Goal: Information Seeking & Learning: Learn about a topic

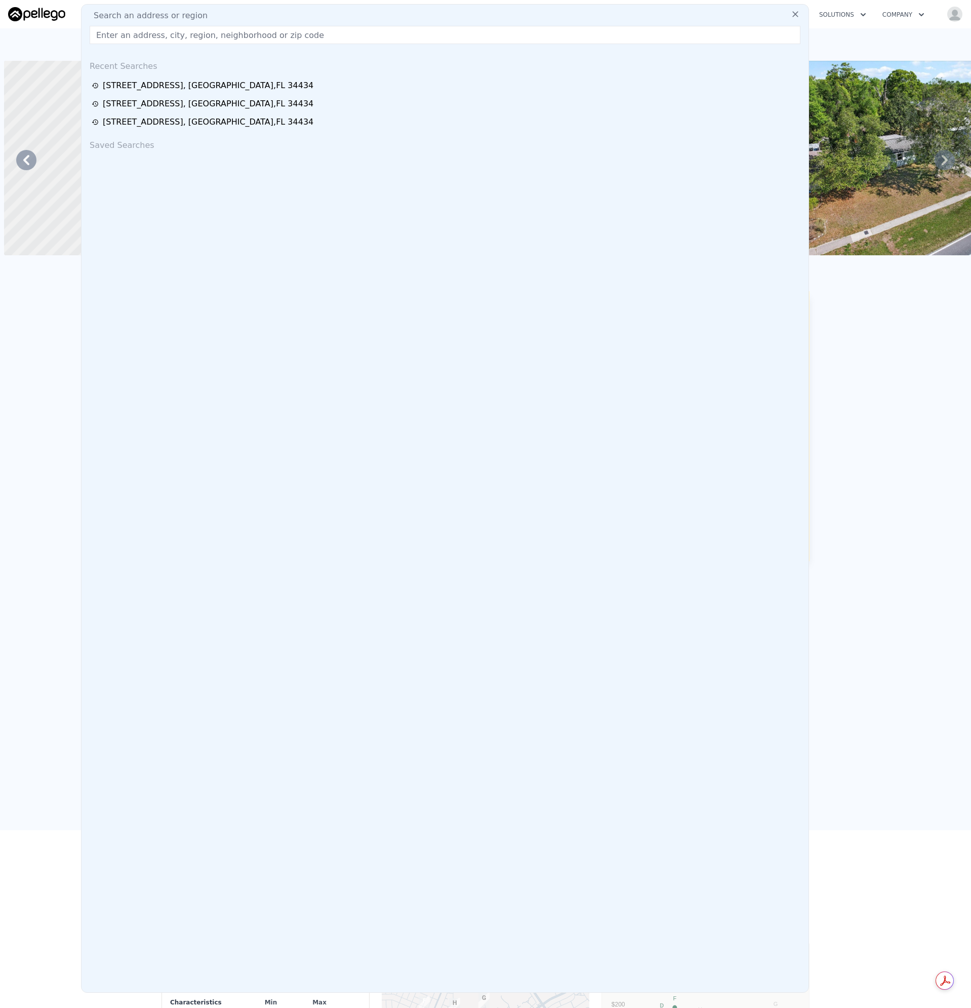
scroll to position [0, 463]
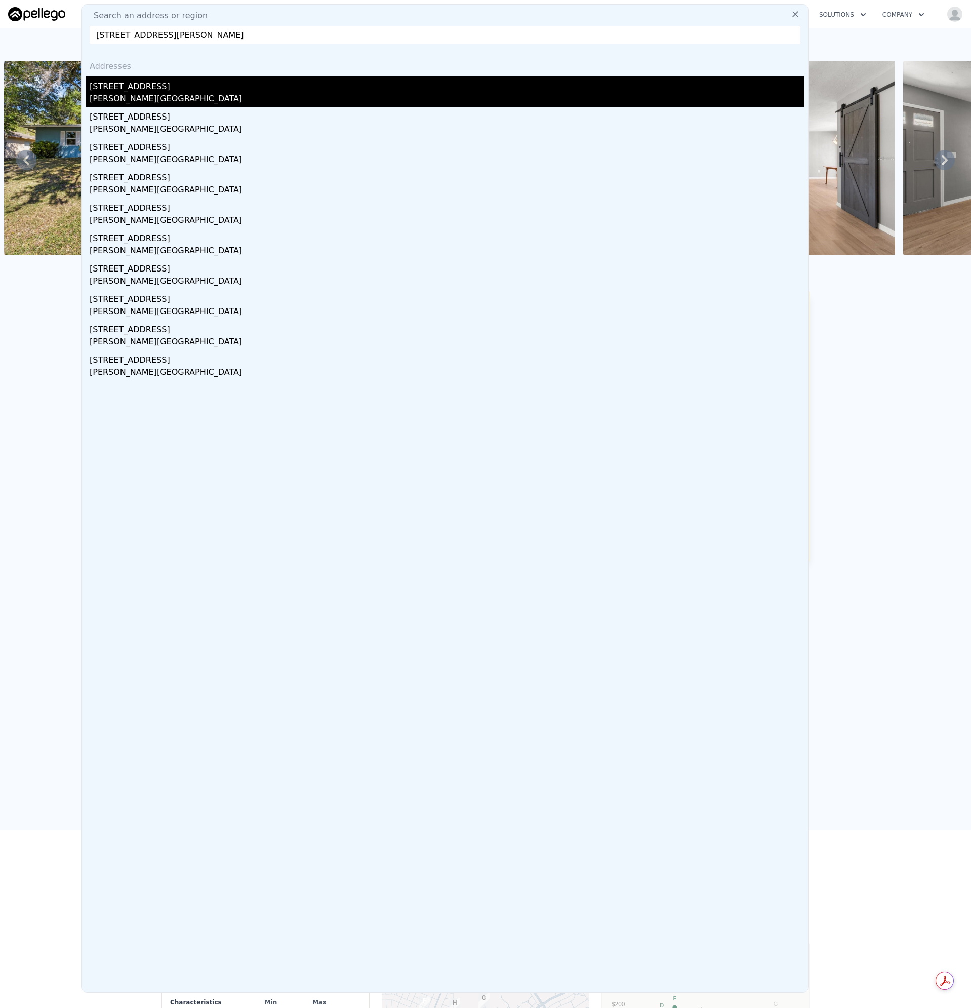
type input "[STREET_ADDRESS][PERSON_NAME]"
click at [116, 88] on div "[STREET_ADDRESS]" at bounding box center [447, 84] width 715 height 16
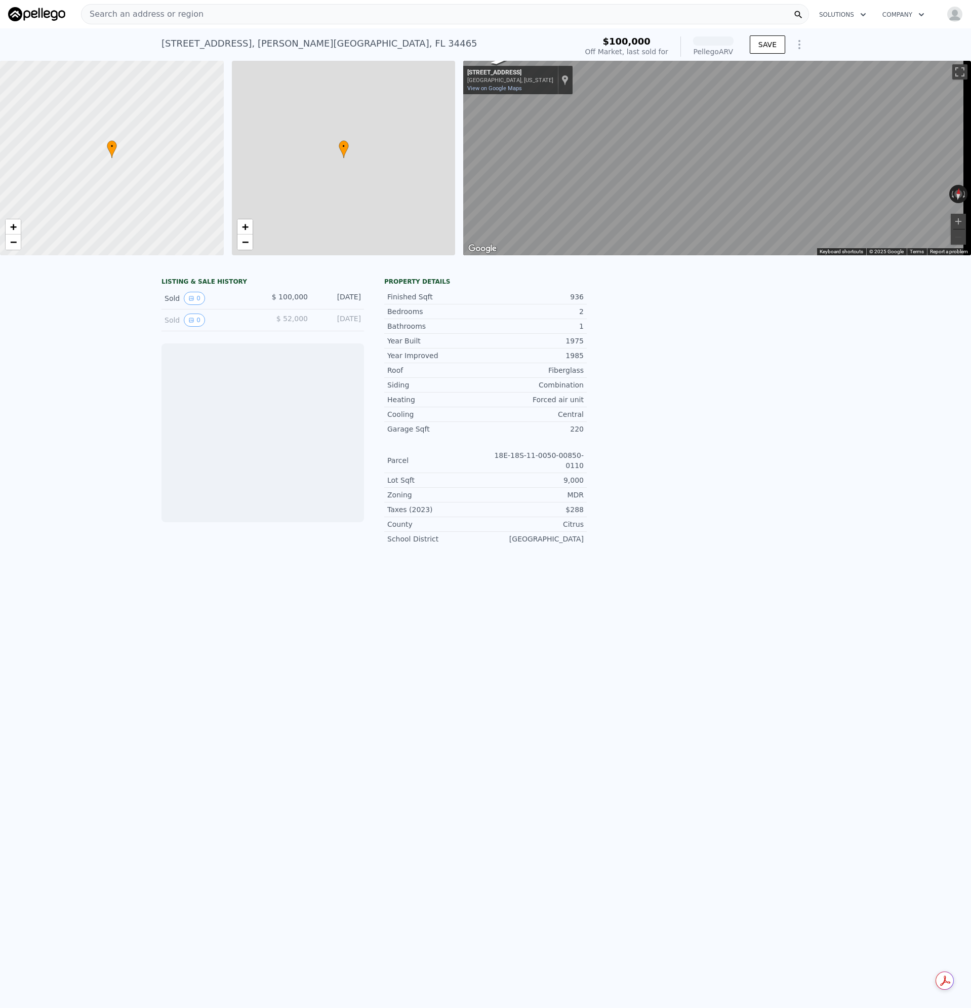
scroll to position [0, 4]
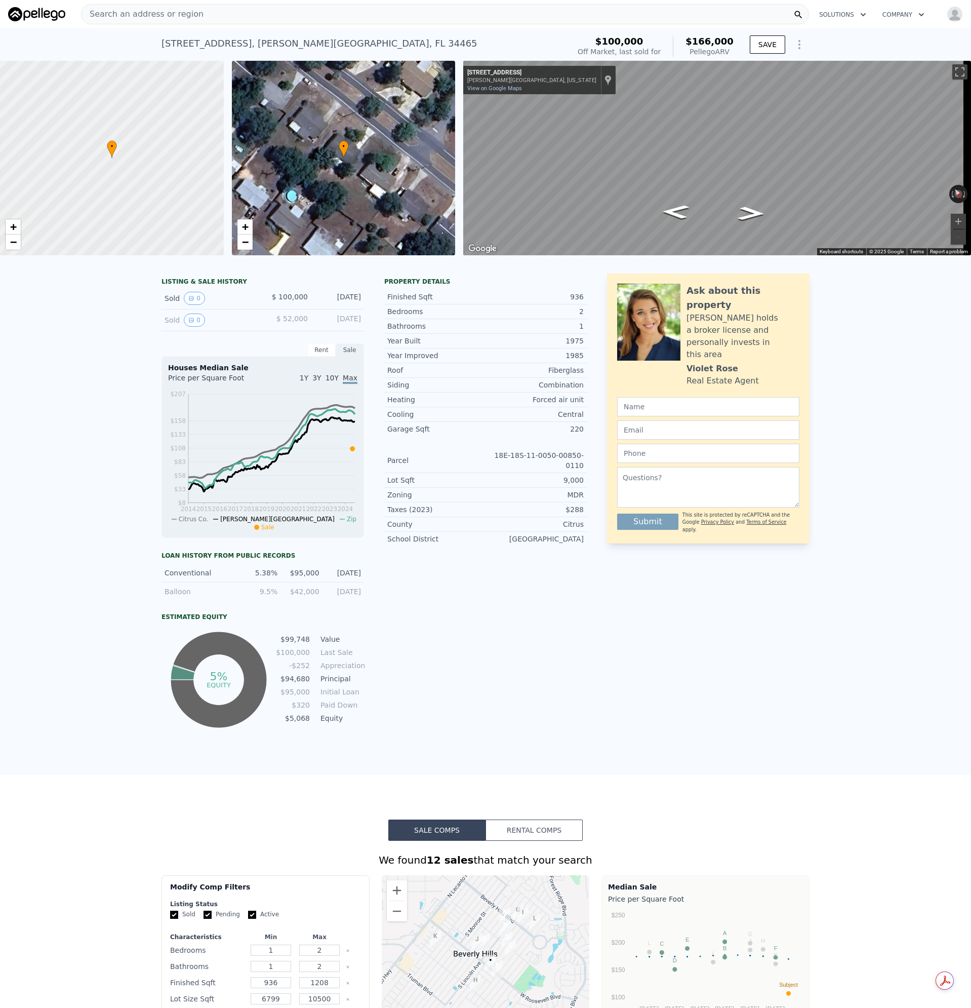
click at [841, 389] on div "LISTING & SALE HISTORY Sold 0 $ 100,000 [DATE] Sold 0 $ 52,000 [DATE] Rent Sale…" at bounding box center [485, 520] width 971 height 510
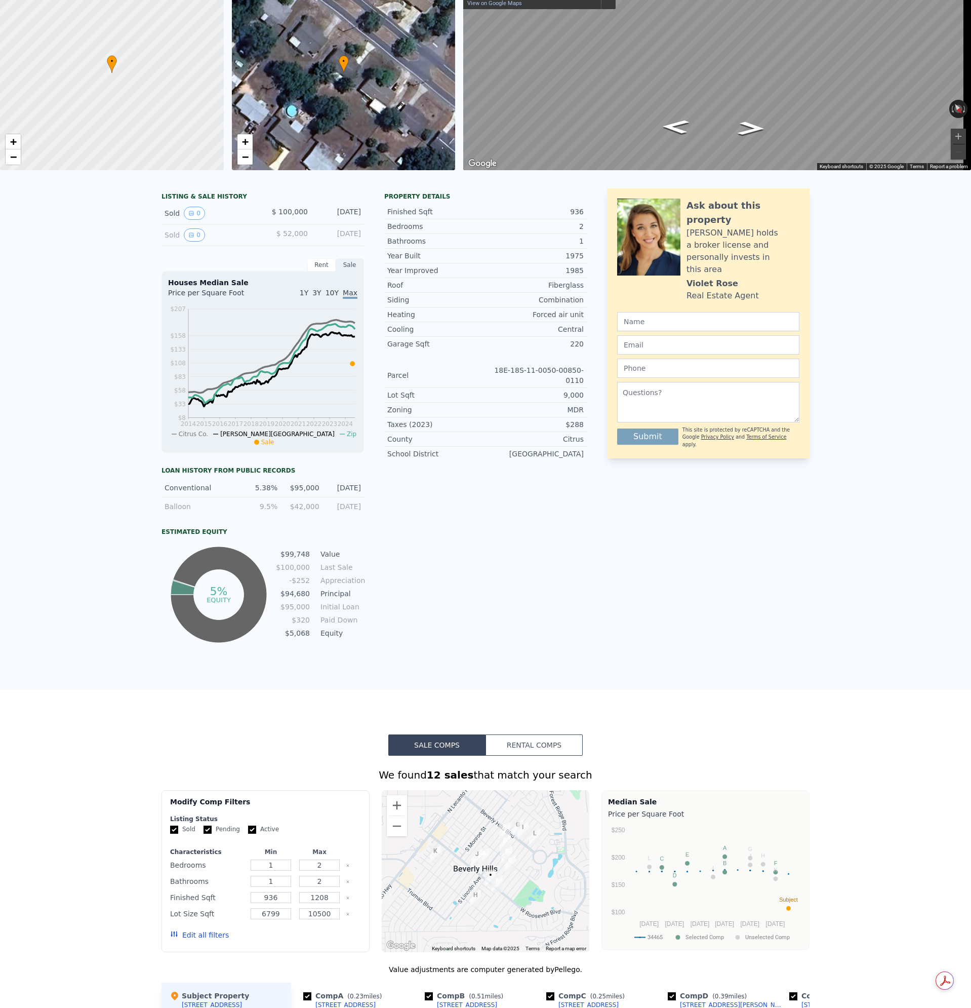
scroll to position [0, 0]
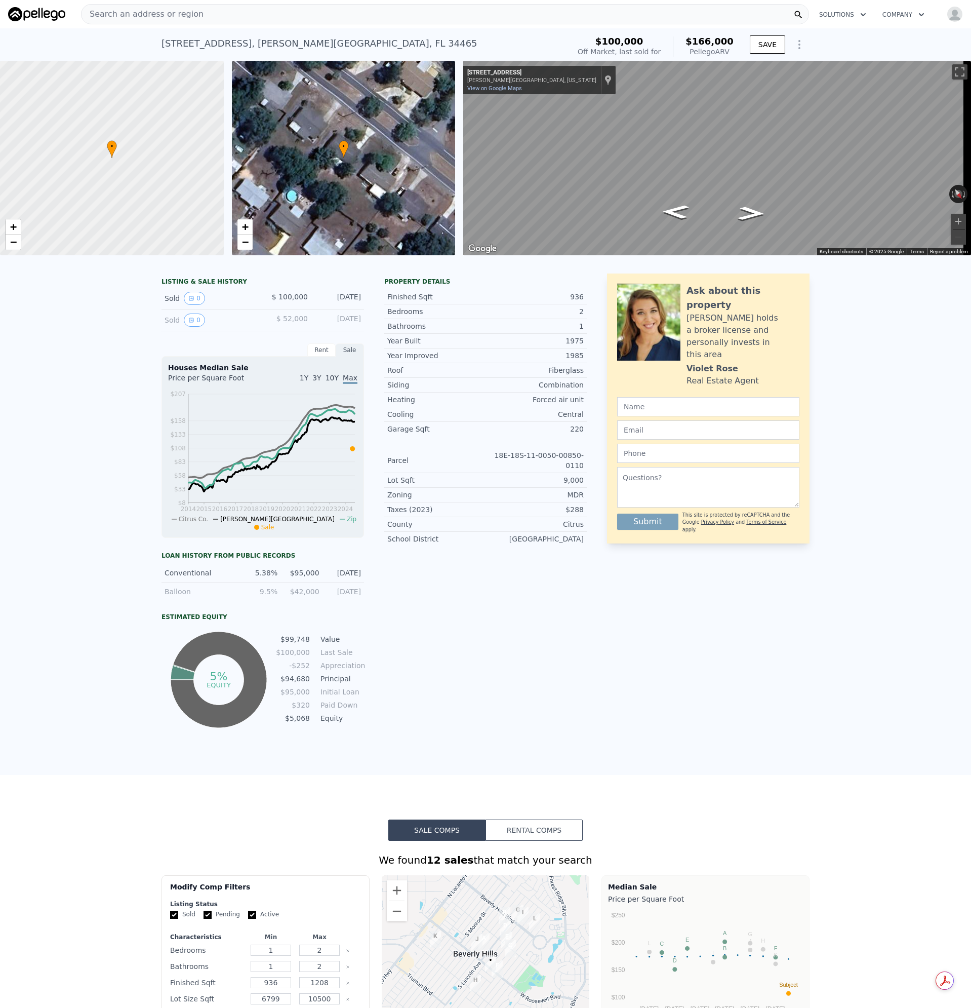
click at [208, 15] on div "Search an address or region" at bounding box center [445, 14] width 728 height 20
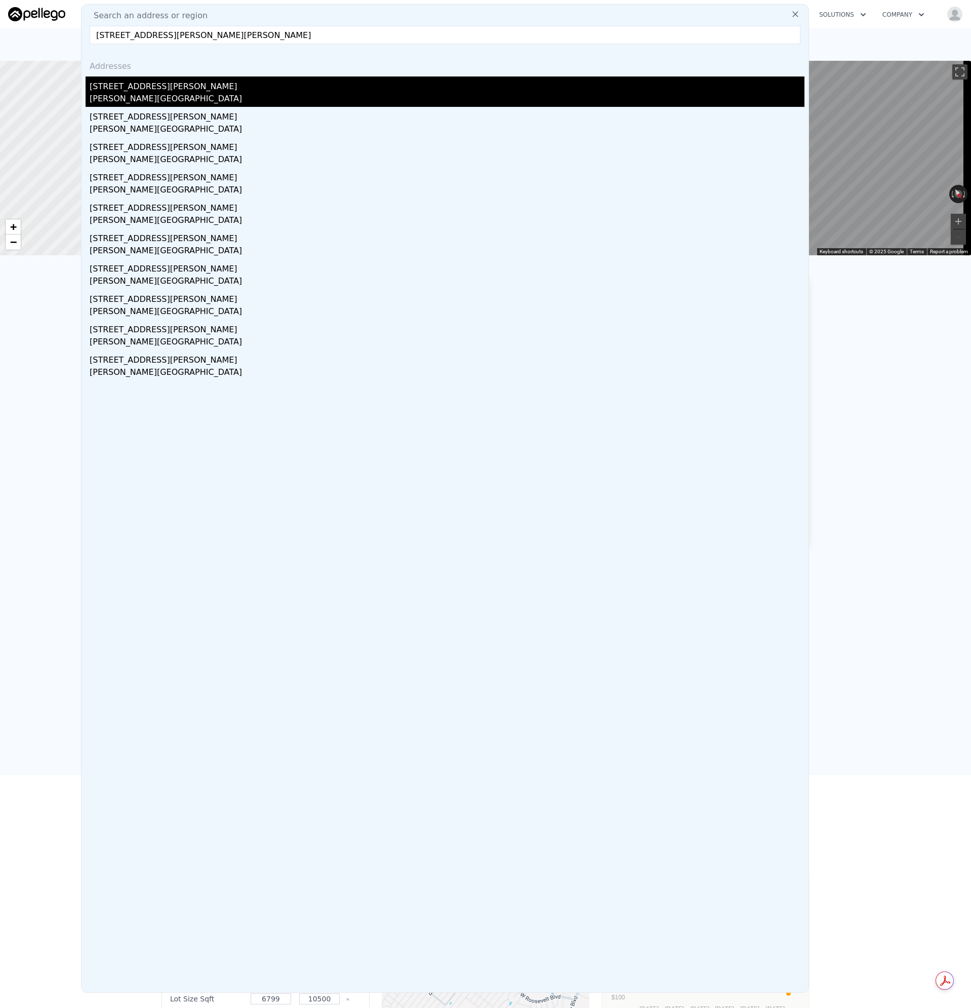
type input "[STREET_ADDRESS][PERSON_NAME][PERSON_NAME]"
click at [116, 100] on div "[PERSON_NAME][GEOGRAPHIC_DATA]" at bounding box center [447, 100] width 715 height 14
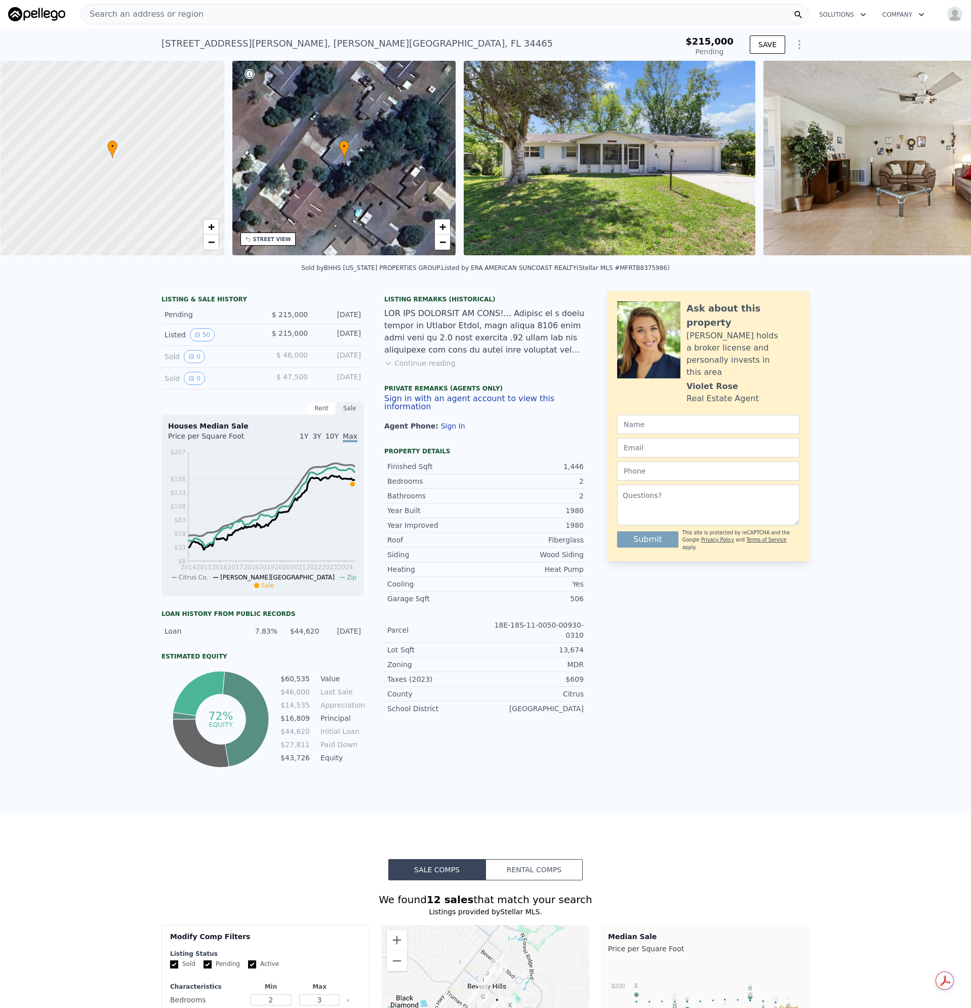
scroll to position [0, 4]
click at [202, 11] on div "Search an address or region" at bounding box center [445, 14] width 728 height 20
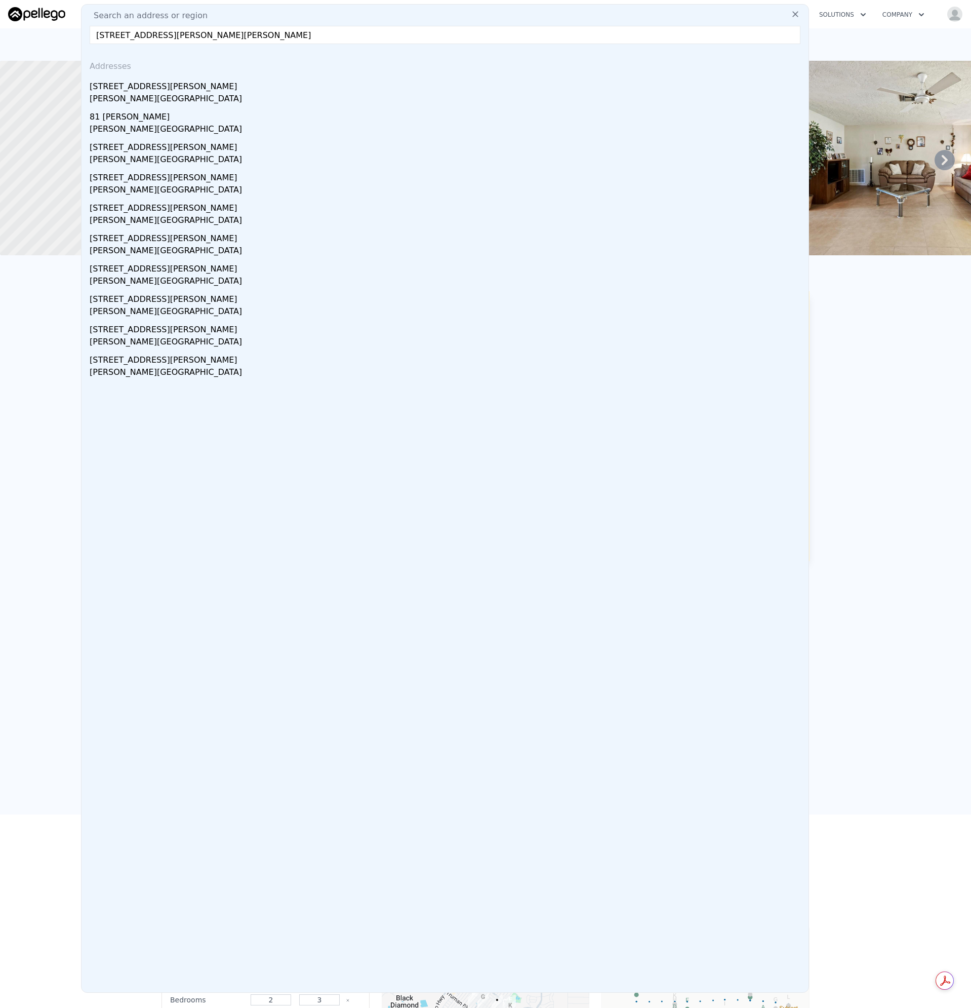
type input "[STREET_ADDRESS][PERSON_NAME][PERSON_NAME]"
click at [123, 94] on div "[PERSON_NAME][GEOGRAPHIC_DATA]" at bounding box center [447, 100] width 715 height 14
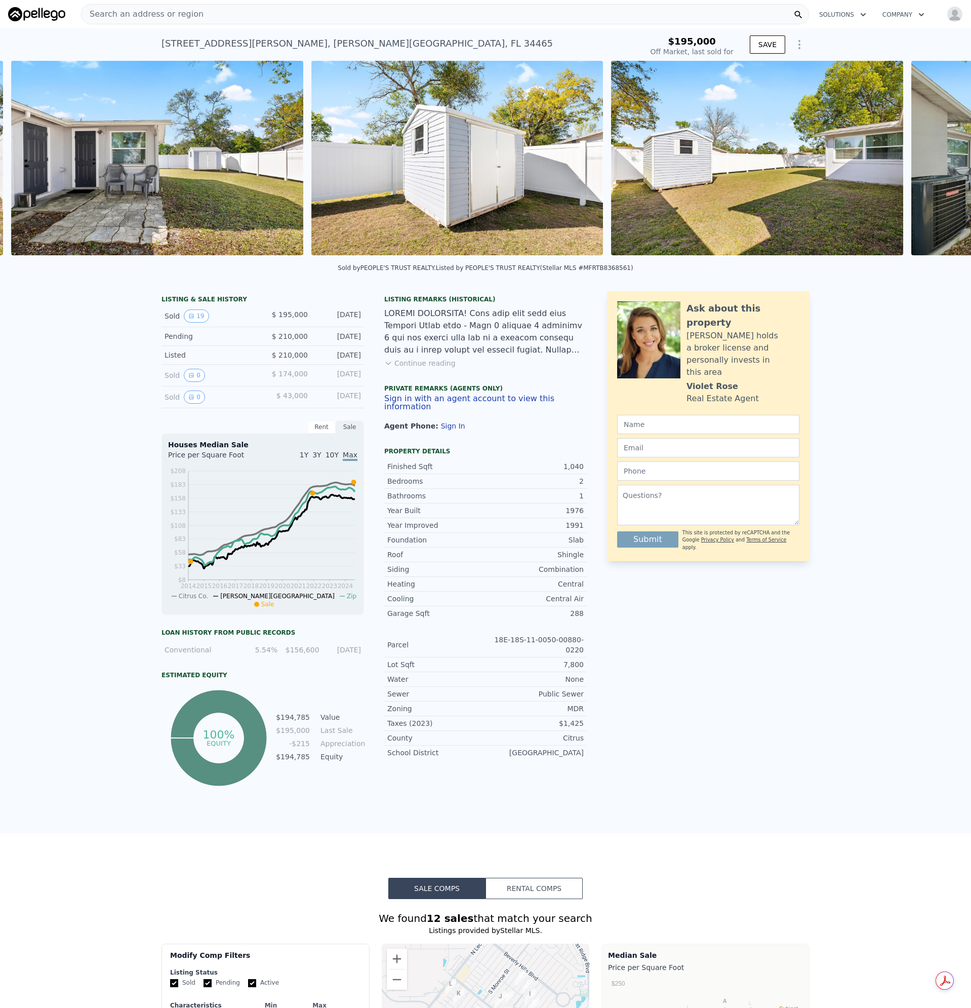
scroll to position [0, 4668]
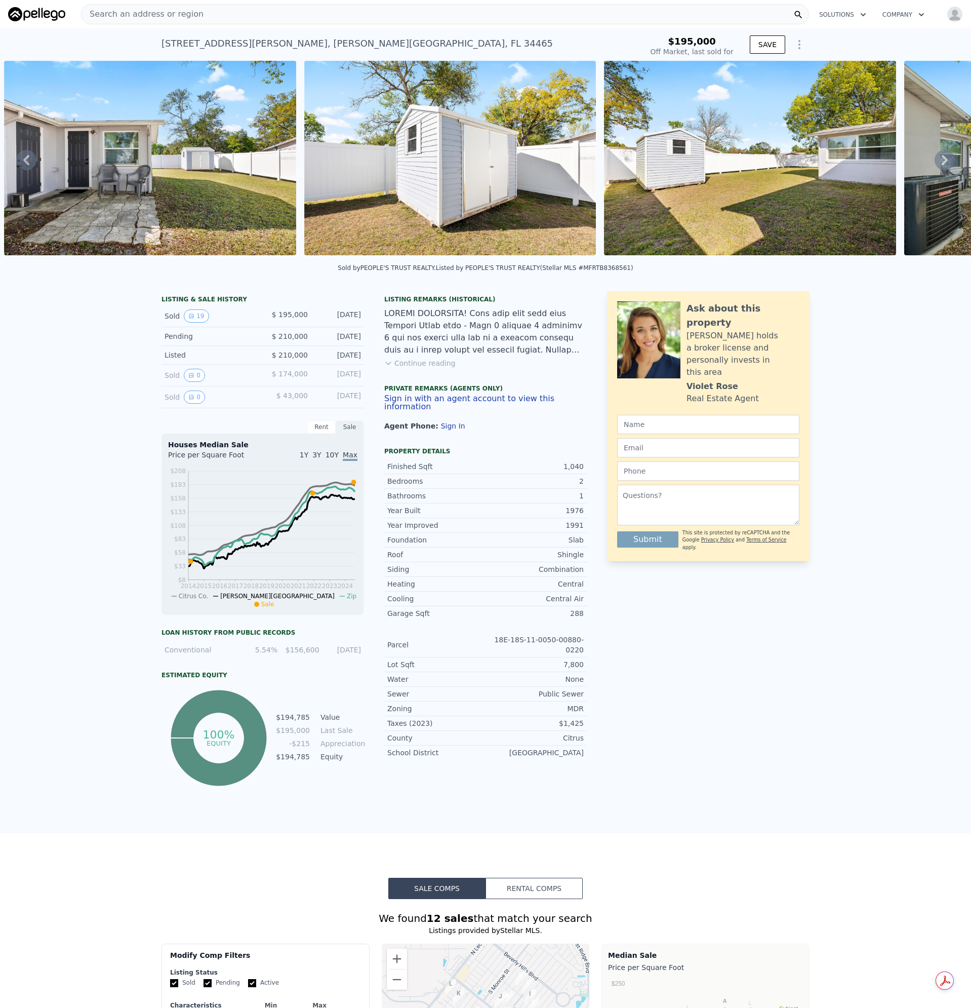
click at [188, 13] on span "Search an address or region" at bounding box center [143, 14] width 122 height 12
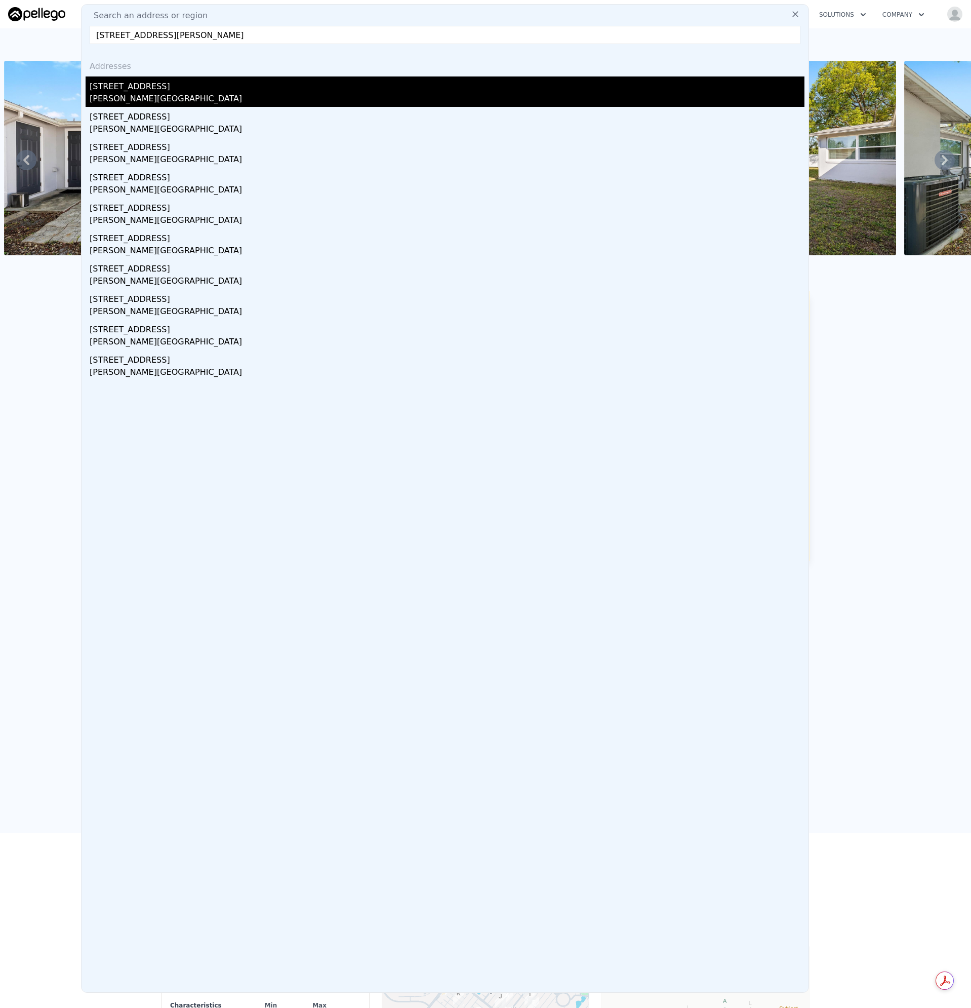
type input "[STREET_ADDRESS][PERSON_NAME]"
click at [137, 81] on div "[STREET_ADDRESS]" at bounding box center [447, 84] width 715 height 16
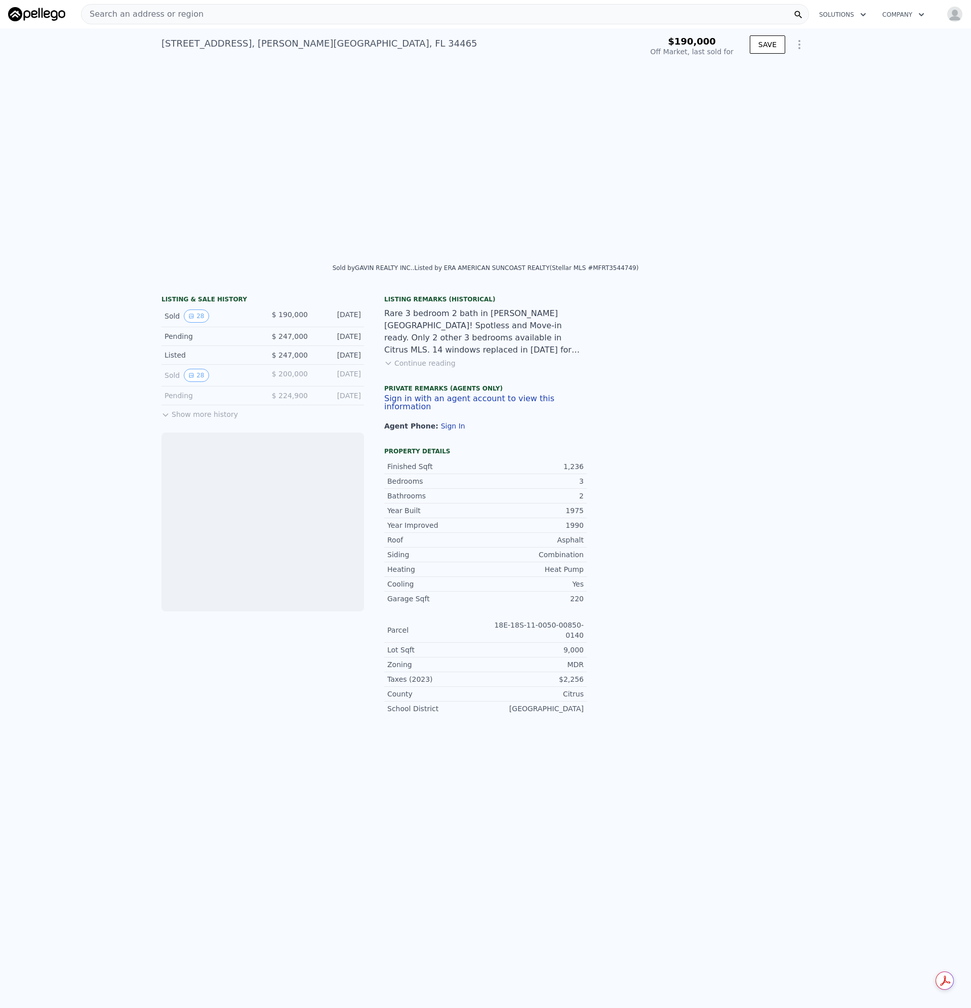
scroll to position [0, 4635]
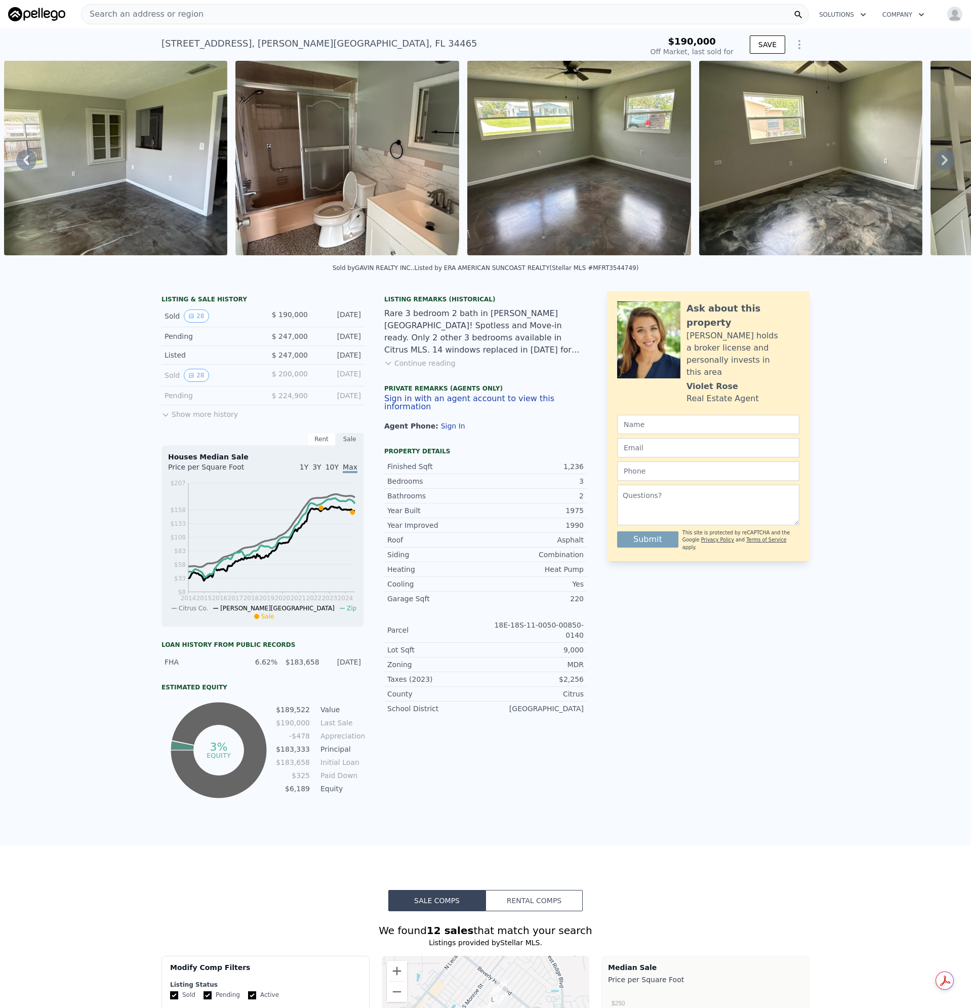
click at [200, 12] on div "Search an address or region" at bounding box center [445, 14] width 728 height 20
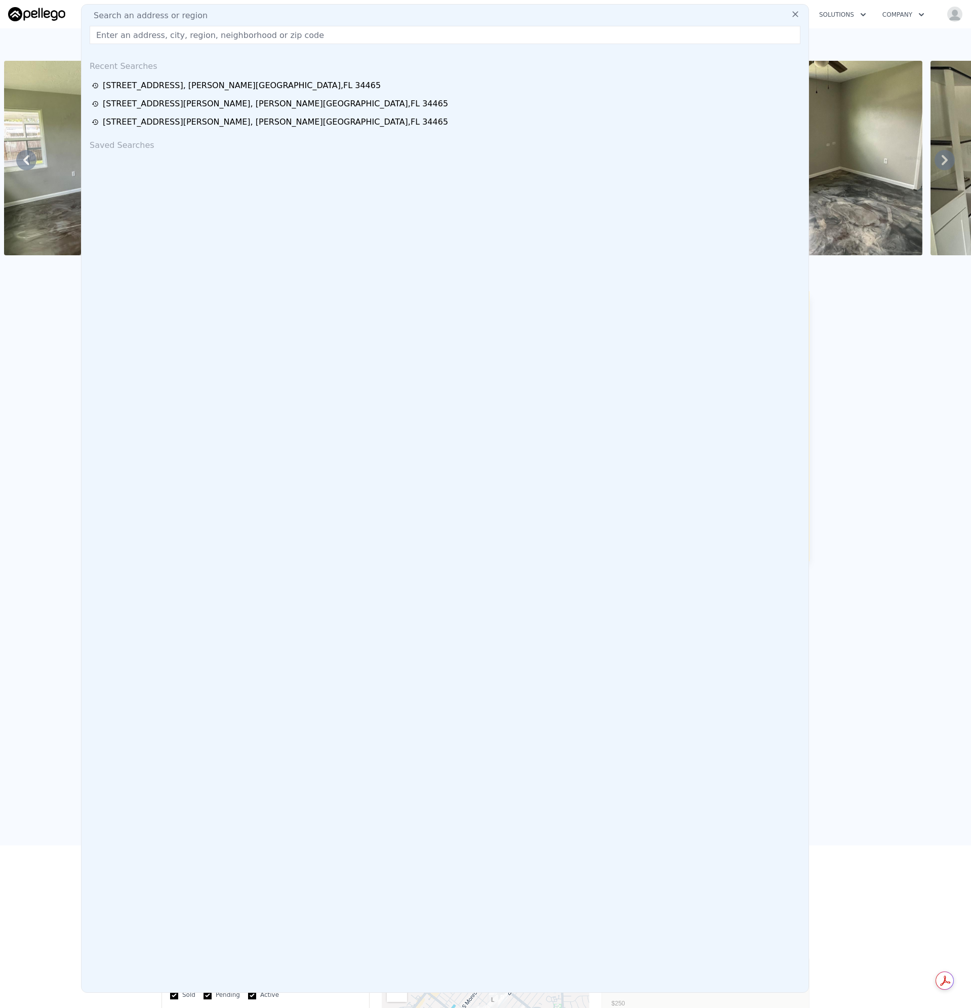
type input "[STREET_ADDRESS][PERSON_NAME][PERSON_NAME]"
type input "$ 209,000"
type input "-$ 5,961"
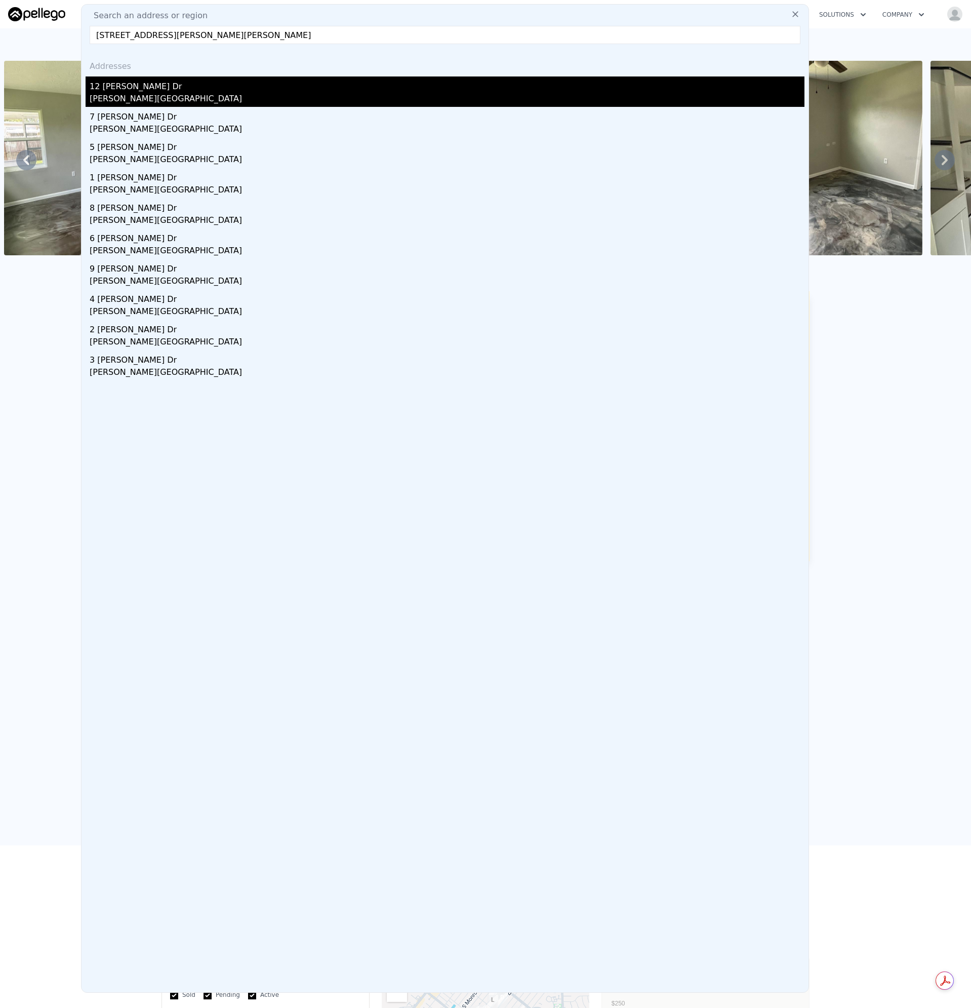
type input "[STREET_ADDRESS][PERSON_NAME][PERSON_NAME]"
click at [129, 94] on div "[PERSON_NAME][GEOGRAPHIC_DATA]" at bounding box center [447, 100] width 715 height 14
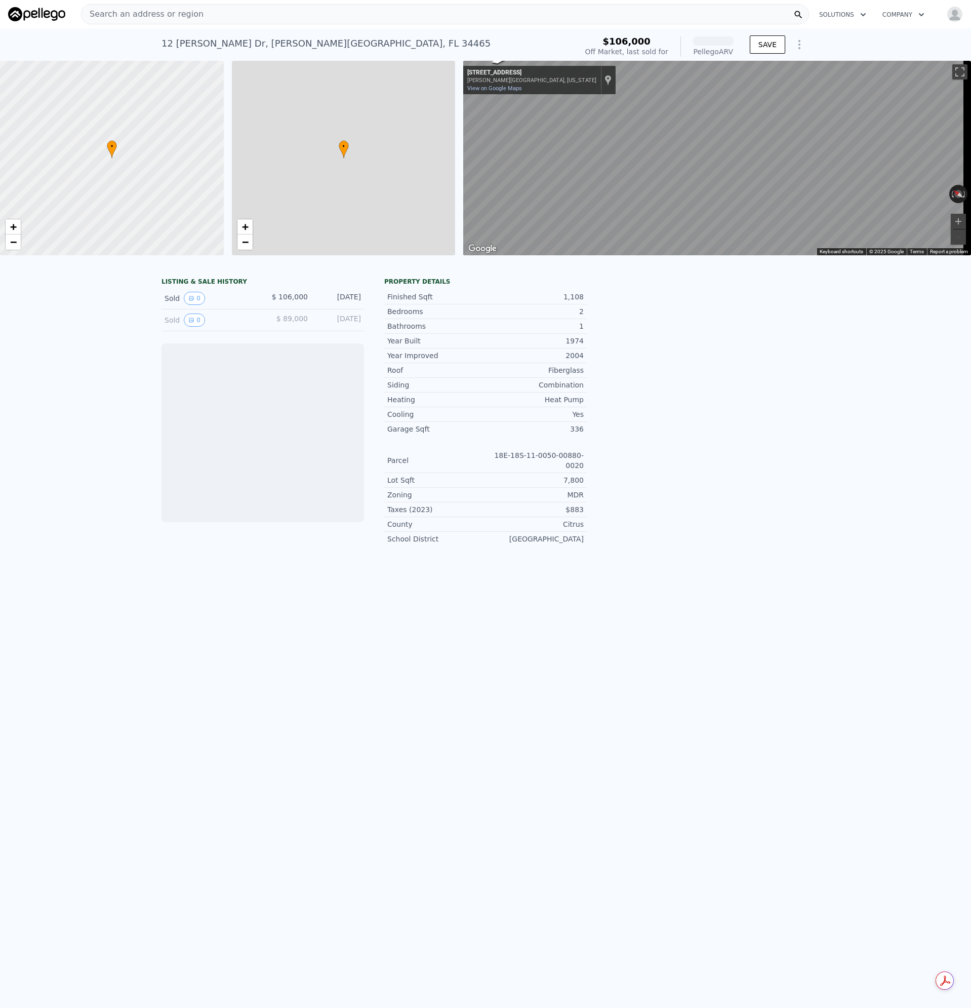
scroll to position [0, 4]
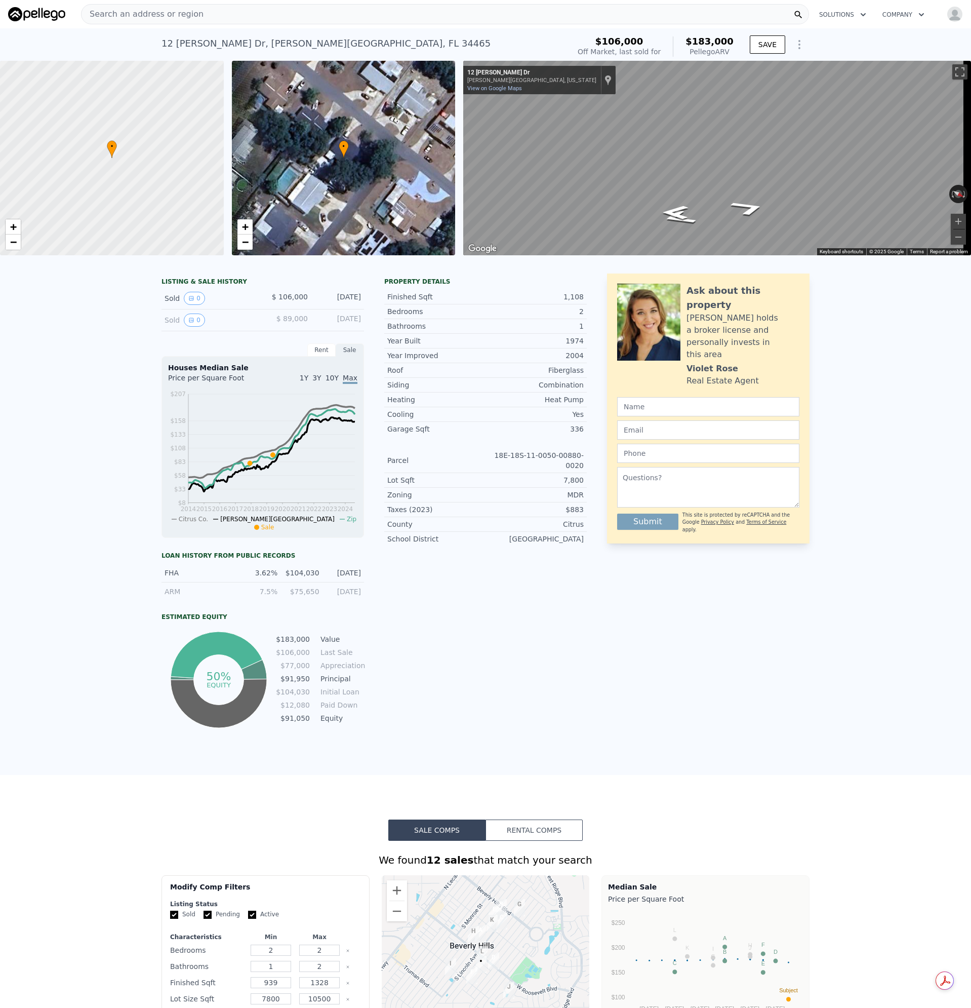
click at [199, 12] on div "Search an address or region" at bounding box center [445, 14] width 728 height 20
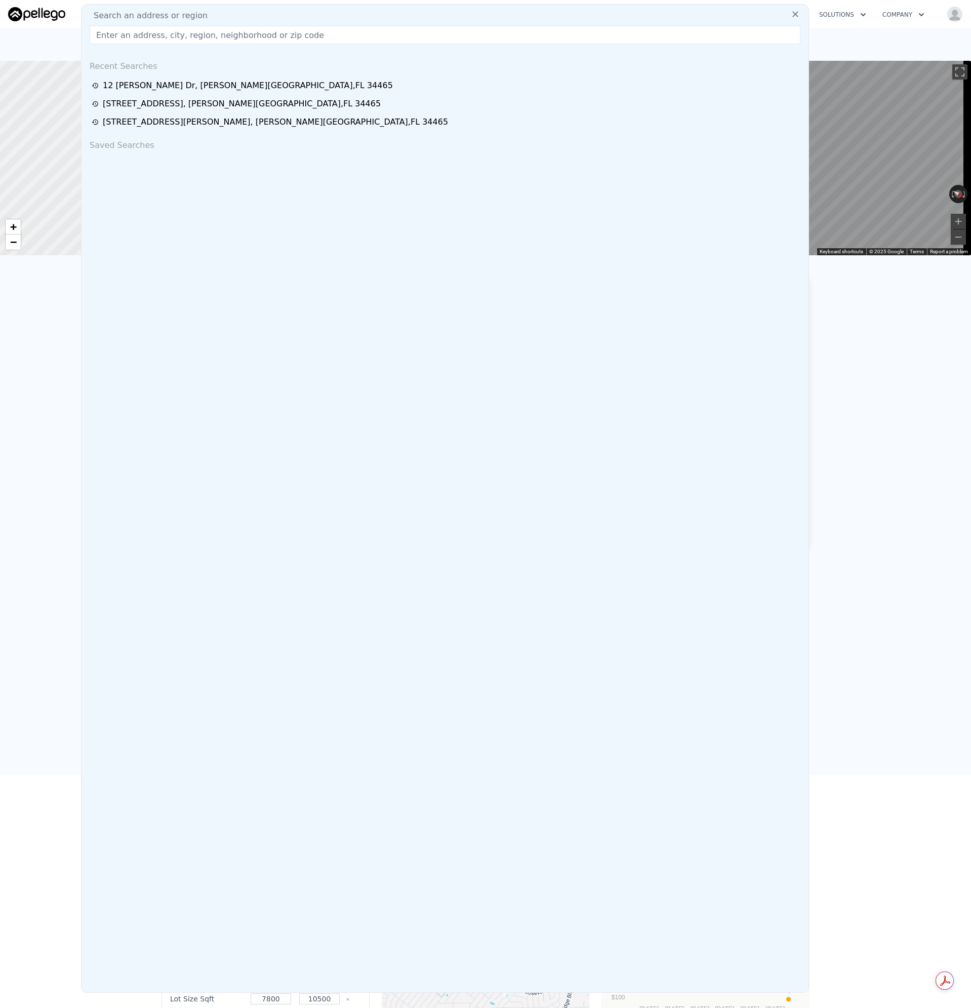
type input "[STREET_ADDRESS][PERSON_NAME]"
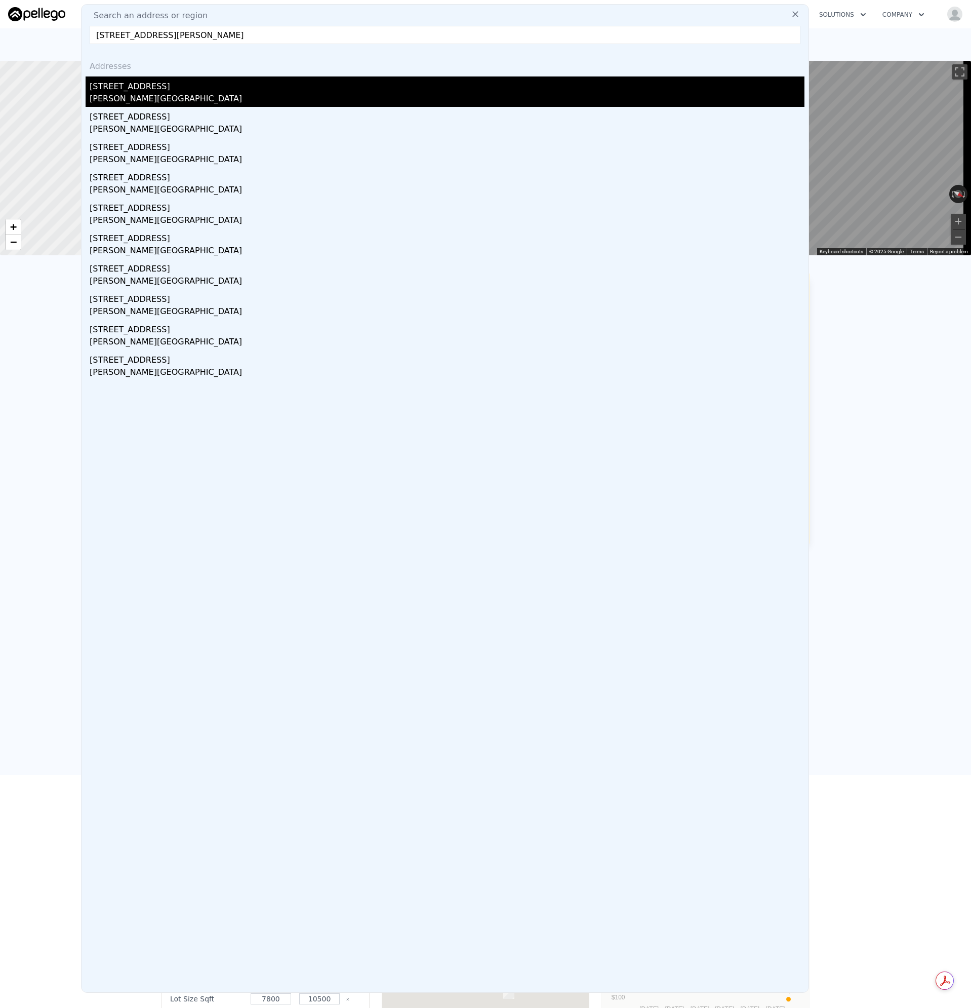
click at [125, 87] on div "[STREET_ADDRESS]" at bounding box center [447, 84] width 715 height 16
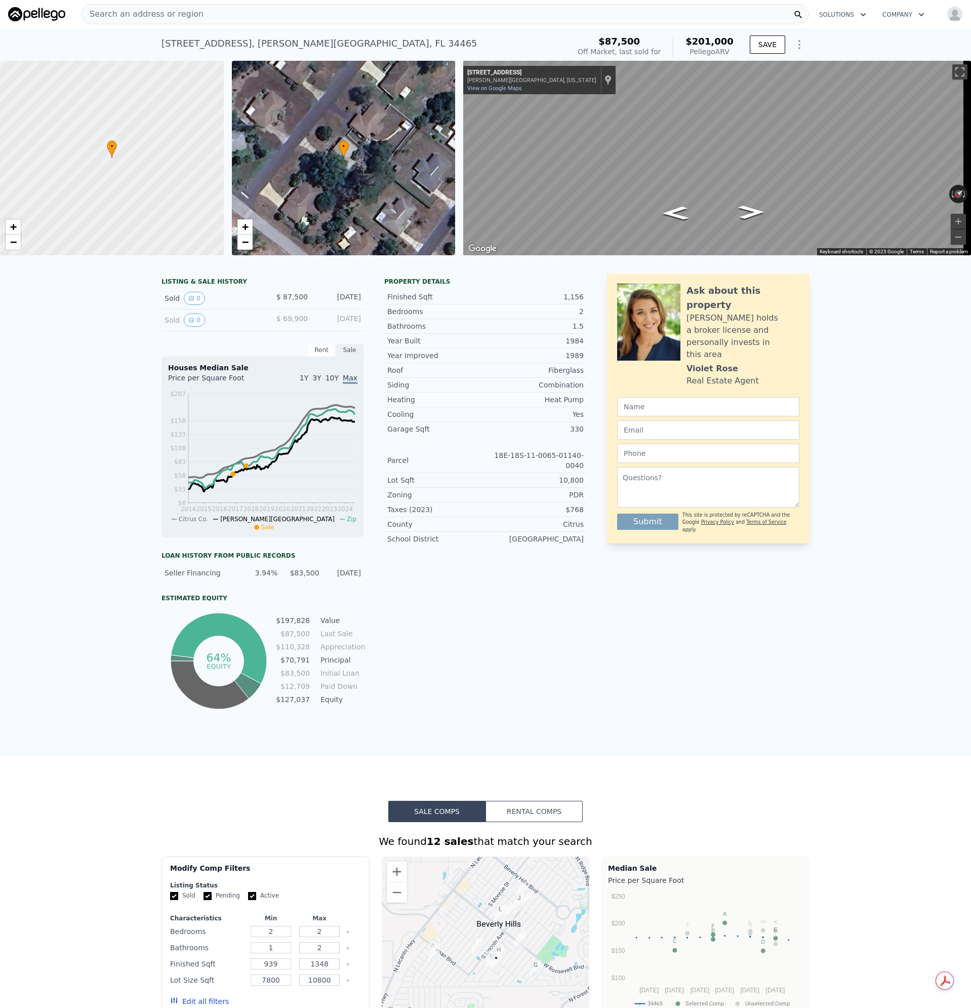
click at [191, 15] on div "Search an address or region" at bounding box center [445, 14] width 728 height 20
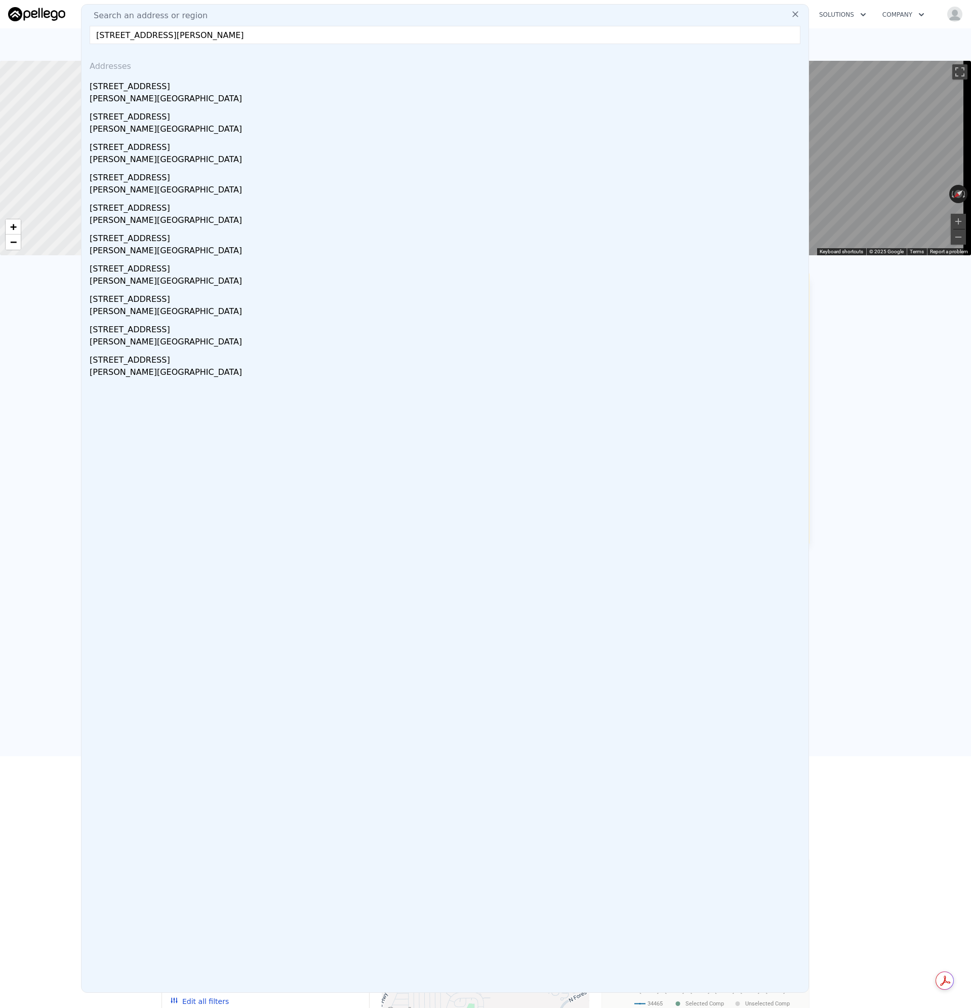
drag, startPoint x: 219, startPoint y: 35, endPoint x: -16, endPoint y: 34, distance: 235.5
click at [0, 34] on html "Search an address or region Search an address or region [STREET_ADDRESS][PERSON…" at bounding box center [485, 504] width 971 height 1008
paste input "[STREET_ADDRESS]"
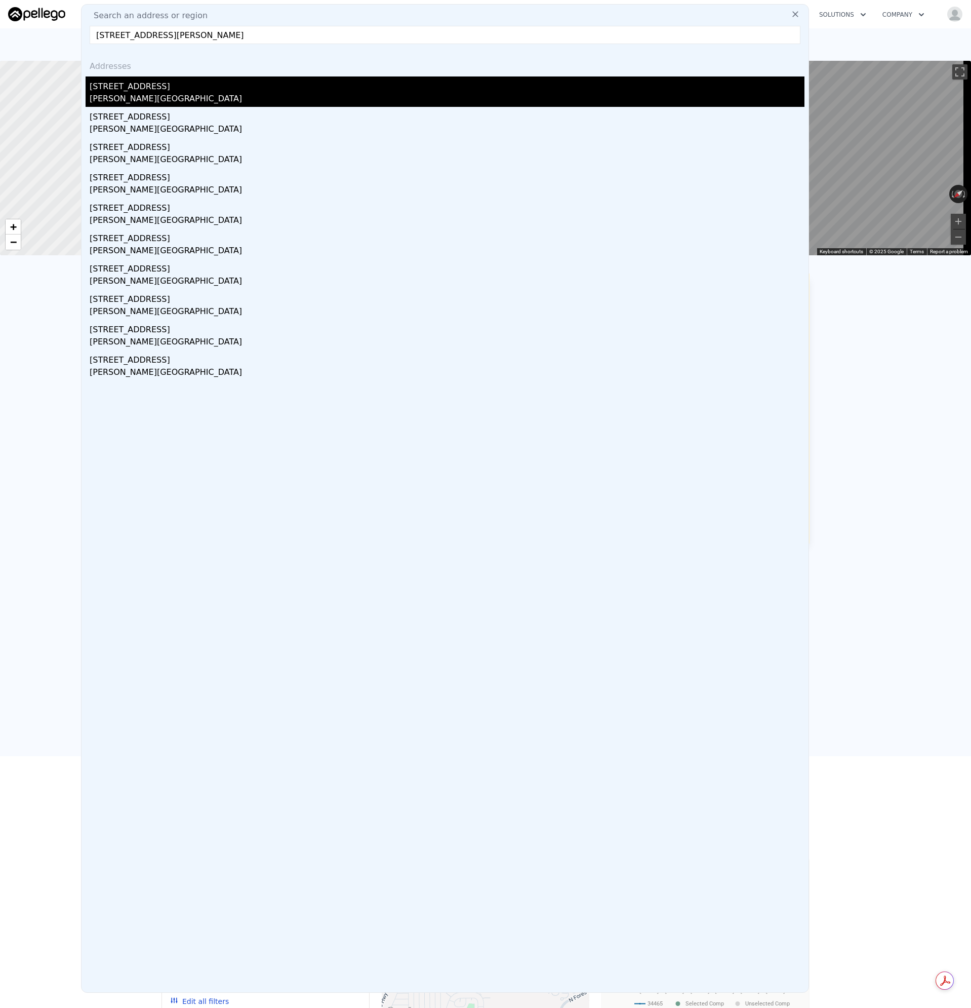
type input "[STREET_ADDRESS][PERSON_NAME]"
click at [123, 98] on div "[PERSON_NAME][GEOGRAPHIC_DATA]" at bounding box center [447, 100] width 715 height 14
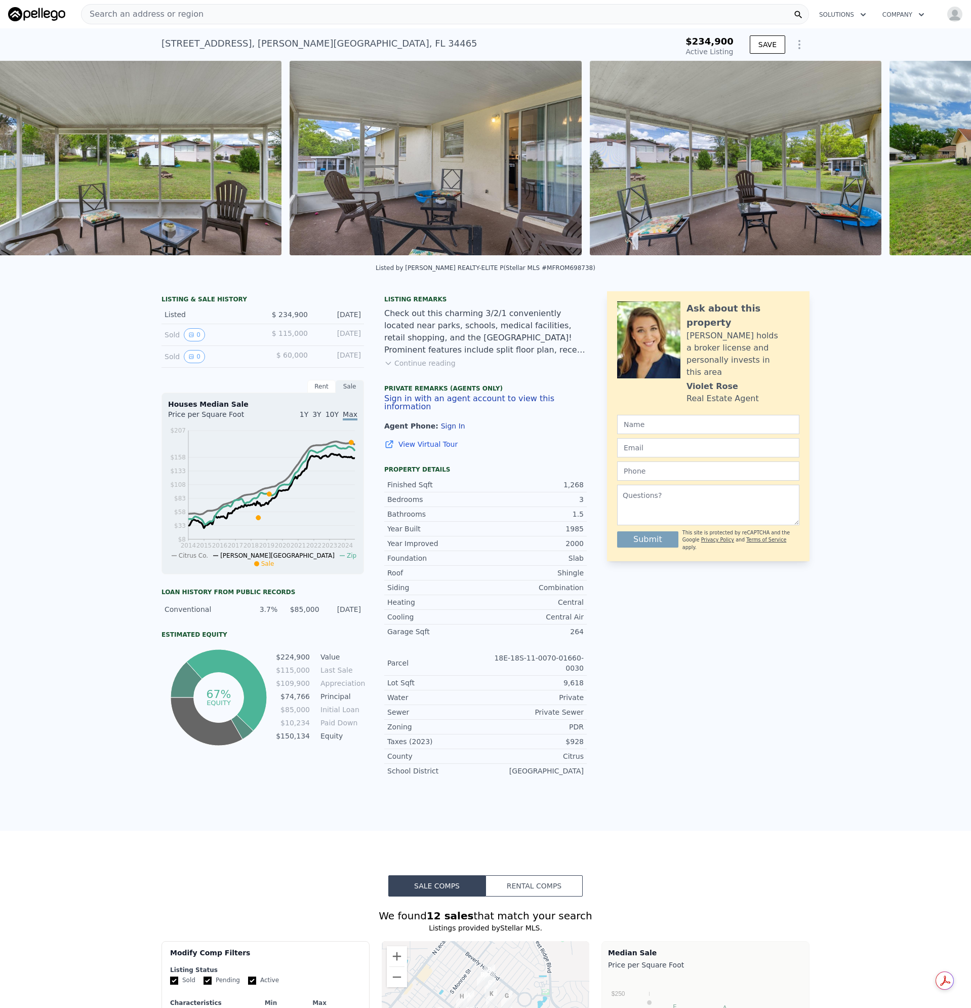
scroll to position [0, 8395]
